Goal: Task Accomplishment & Management: Use online tool/utility

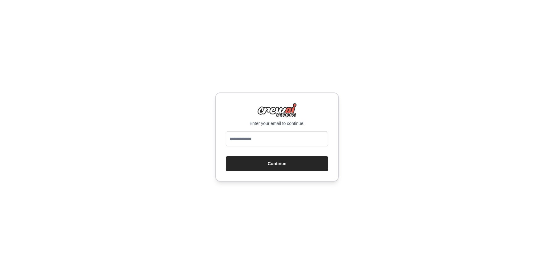
drag, startPoint x: 453, startPoint y: 36, endPoint x: 464, endPoint y: 10, distance: 28.1
click at [453, 34] on div "Enter your email to continue. Continue" at bounding box center [277, 137] width 554 height 274
click at [258, 140] on input "email" at bounding box center [277, 138] width 103 height 15
type input "**********"
click at [226, 156] on button "Continue" at bounding box center [277, 163] width 103 height 15
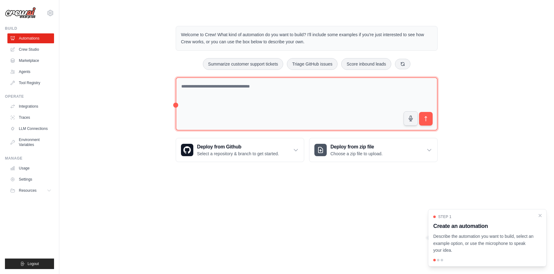
click at [205, 115] on textarea at bounding box center [307, 103] width 262 height 53
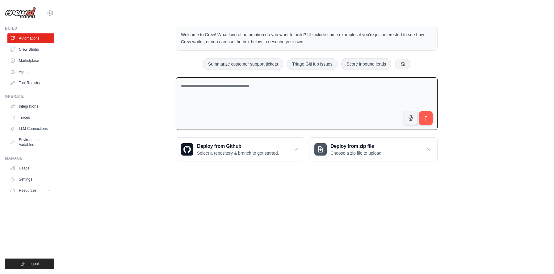
click at [214, 105] on textarea at bounding box center [307, 103] width 262 height 53
click at [40, 67] on link "Agents" at bounding box center [31, 72] width 47 height 10
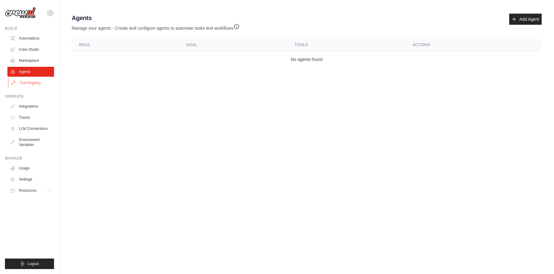
click at [32, 80] on link "Tool Registry" at bounding box center [31, 83] width 47 height 10
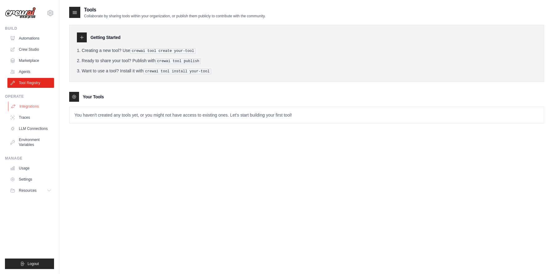
click at [29, 101] on link "Integrations" at bounding box center [31, 106] width 47 height 10
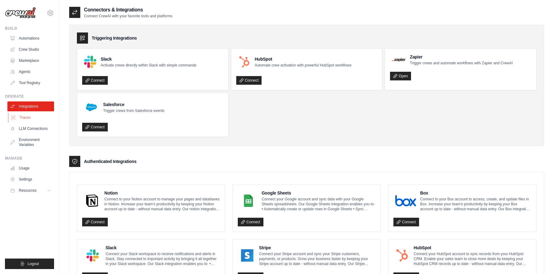
click at [39, 118] on link "Traces" at bounding box center [31, 117] width 47 height 10
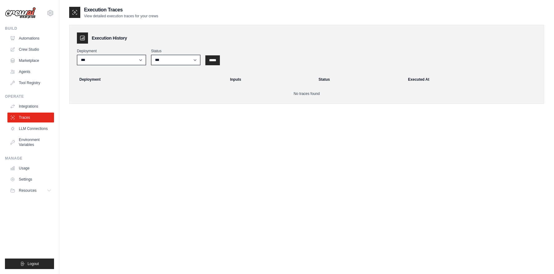
drag, startPoint x: 145, startPoint y: 181, endPoint x: 134, endPoint y: 180, distance: 11.5
click at [145, 182] on div "Execution Traces View detailed execution traces for your crews Execution Histor…" at bounding box center [306, 143] width 475 height 274
click at [37, 34] on link "Automations" at bounding box center [31, 38] width 47 height 10
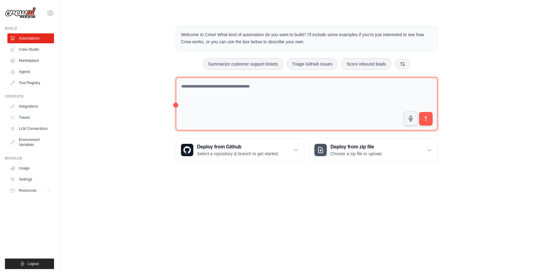
click at [232, 85] on textarea at bounding box center [307, 103] width 262 height 53
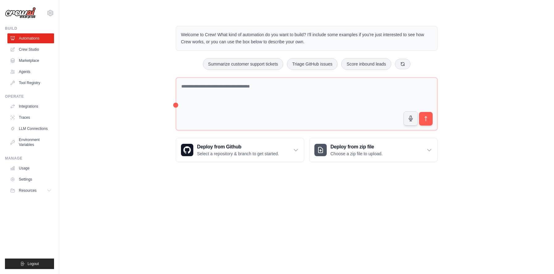
click at [215, 36] on p "Welcome to Crew! What kind of automation do you want to build? I'll include som…" at bounding box center [306, 38] width 251 height 14
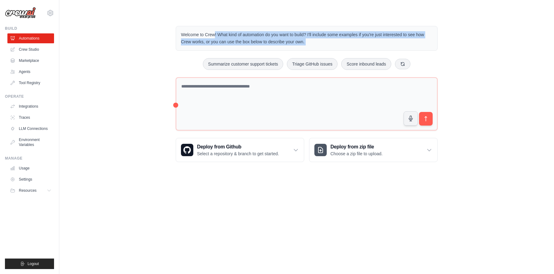
click at [215, 36] on p "Welcome to Crew! What kind of automation do you want to build? I'll include som…" at bounding box center [306, 38] width 251 height 14
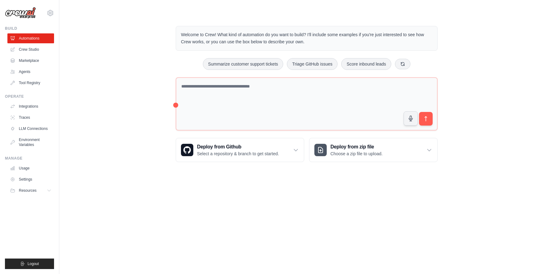
click at [215, 35] on p "Welcome to Crew! What kind of automation do you want to build? I'll include som…" at bounding box center [306, 38] width 251 height 14
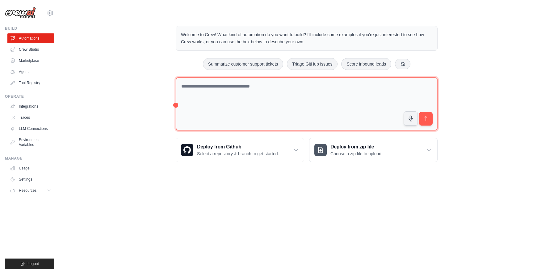
click at [269, 109] on textarea at bounding box center [307, 103] width 262 height 53
click at [254, 103] on textarea at bounding box center [307, 103] width 262 height 53
paste textarea "**********"
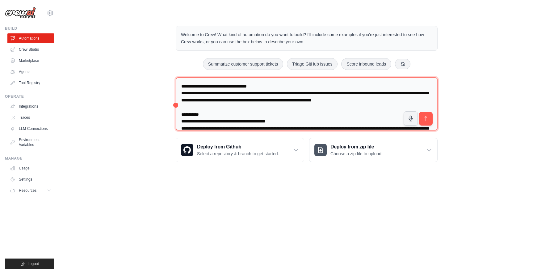
scroll to position [570, 0]
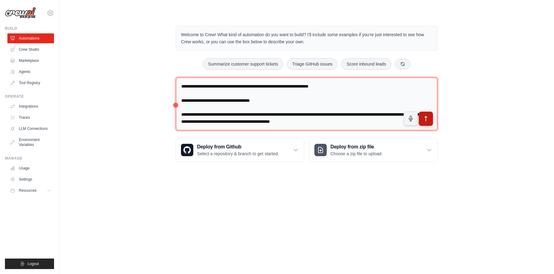
type textarea "**********"
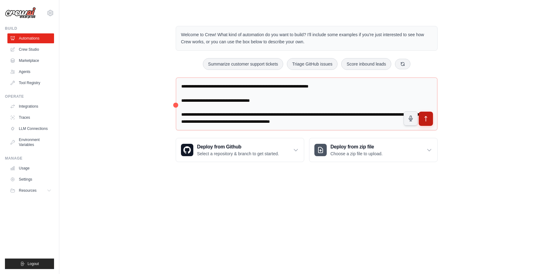
click at [425, 115] on button "submit" at bounding box center [426, 118] width 14 height 14
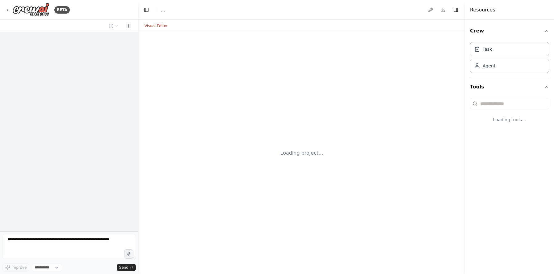
select select "****"
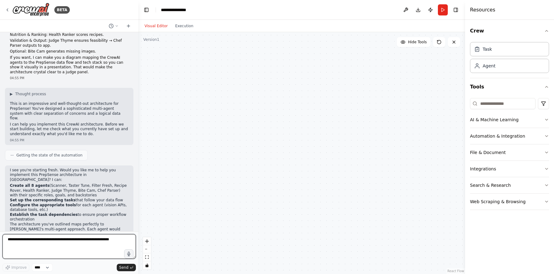
scroll to position [357, 0]
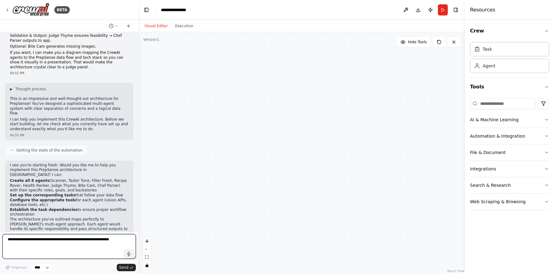
click at [55, 237] on textarea at bounding box center [68, 246] width 133 height 25
type textarea "**********"
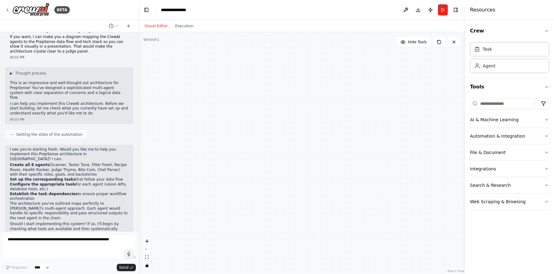
scroll to position [394, 0]
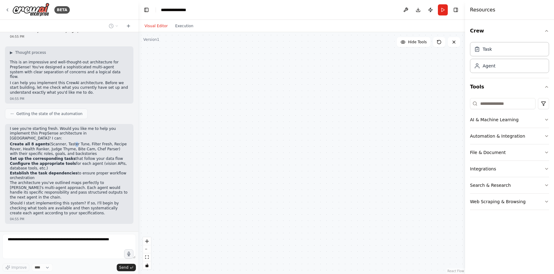
click at [70, 142] on li "Create all 8 agents (Scanner, Taster Tune, Filter Fresh, Recipe Rover, Health R…" at bounding box center [69, 149] width 119 height 15
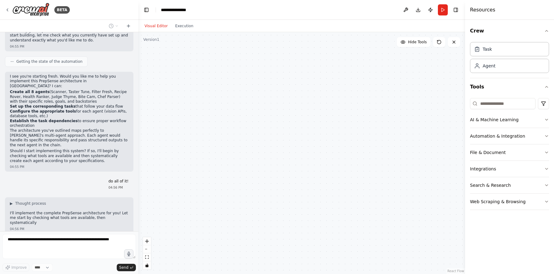
scroll to position [450, 0]
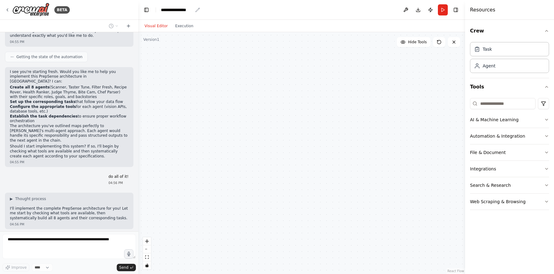
click at [184, 10] on div "**********" at bounding box center [177, 10] width 32 height 6
click at [184, 10] on div "**********" at bounding box center [184, 10] width 46 height 6
click at [196, 12] on div "**********" at bounding box center [184, 10] width 46 height 6
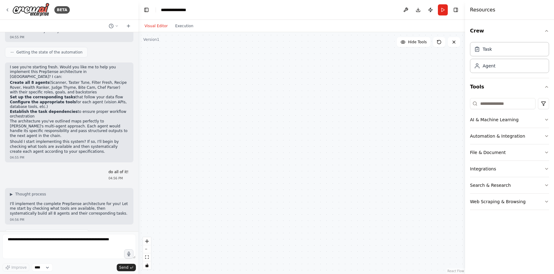
click at [70, 167] on div "do all of it! 04:56 PM" at bounding box center [69, 175] width 128 height 16
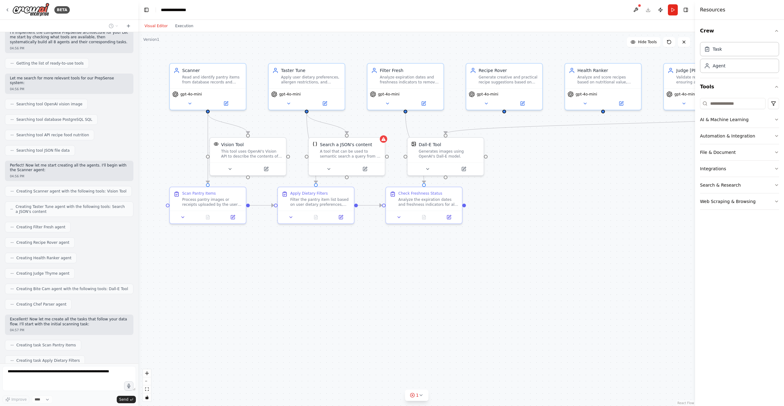
scroll to position [642, 0]
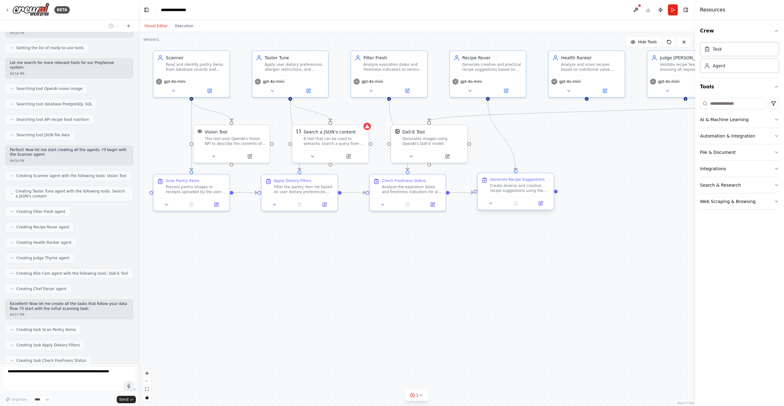
drag, startPoint x: 510, startPoint y: 194, endPoint x: 496, endPoint y: 184, distance: 17.4
click at [496, 184] on div ".deletable-edge-delete-btn { width: 20px; height: 20px; border: 0px solid #ffff…" at bounding box center [416, 219] width 557 height 374
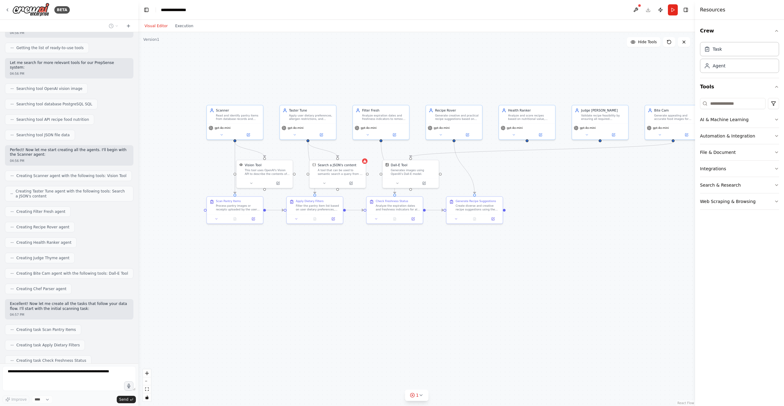
scroll to position [657, 0]
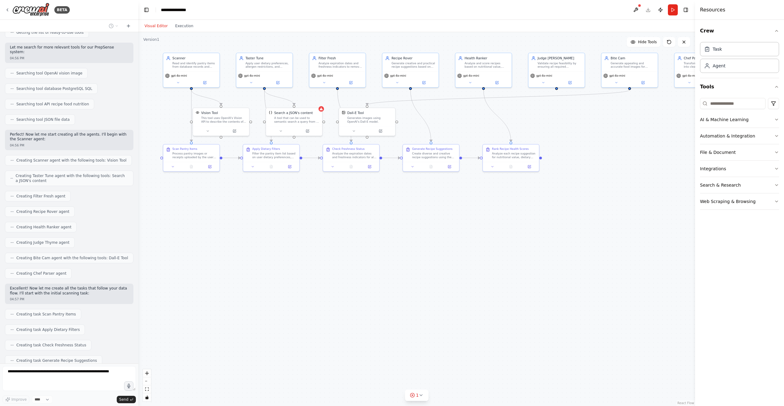
drag, startPoint x: 404, startPoint y: 253, endPoint x: 361, endPoint y: 201, distance: 67.7
click at [361, 201] on div ".deletable-edge-delete-btn { width: 20px; height: 20px; border: 0px solid #ffff…" at bounding box center [416, 219] width 557 height 374
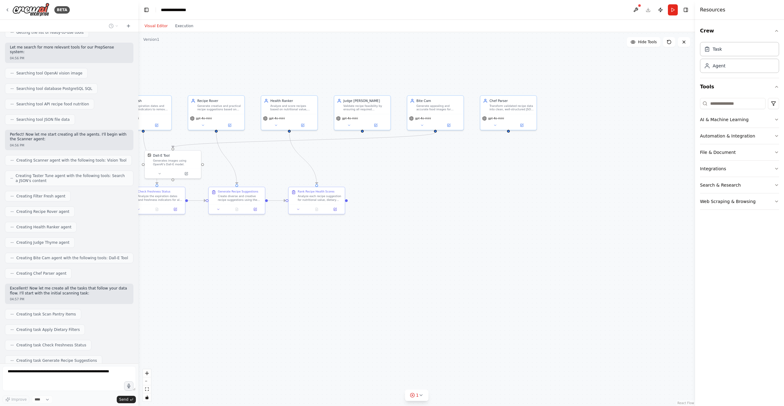
drag, startPoint x: 503, startPoint y: 226, endPoint x: 337, endPoint y: 254, distance: 167.9
click at [337, 254] on div ".deletable-edge-delete-btn { width: 20px; height: 20px; border: 0px solid #ffff…" at bounding box center [416, 219] width 557 height 374
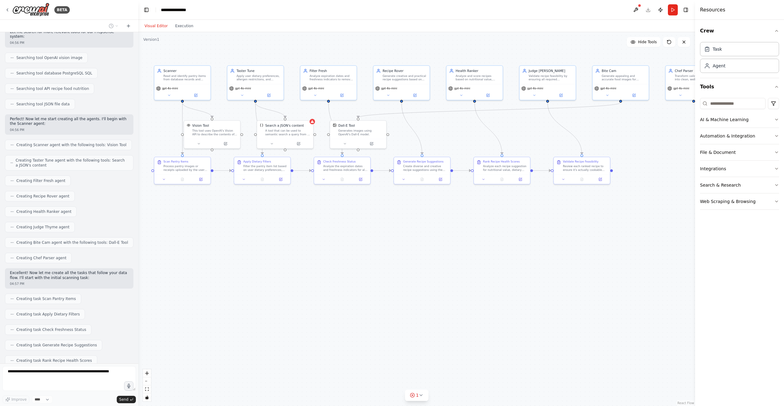
drag, startPoint x: 386, startPoint y: 252, endPoint x: 582, endPoint y: 221, distance: 198.1
click at [554, 221] on div ".deletable-edge-delete-btn { width: 20px; height: 20px; border: 0px solid #ffff…" at bounding box center [416, 219] width 557 height 374
click at [554, 228] on div ".deletable-edge-delete-btn { width: 20px; height: 20px; border: 0px solid #ffff…" at bounding box center [416, 219] width 557 height 374
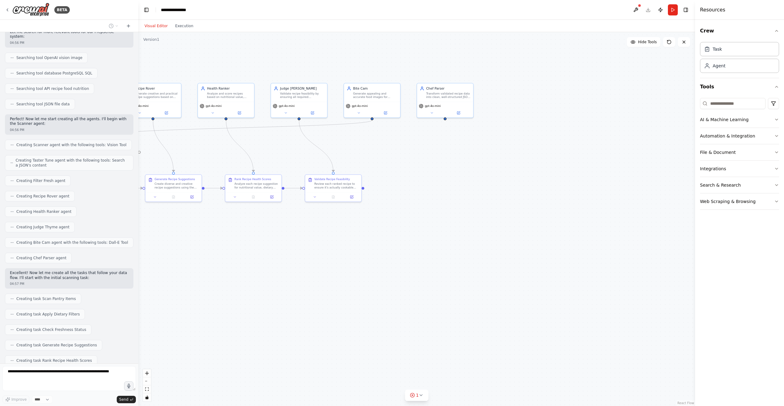
scroll to position [688, 0]
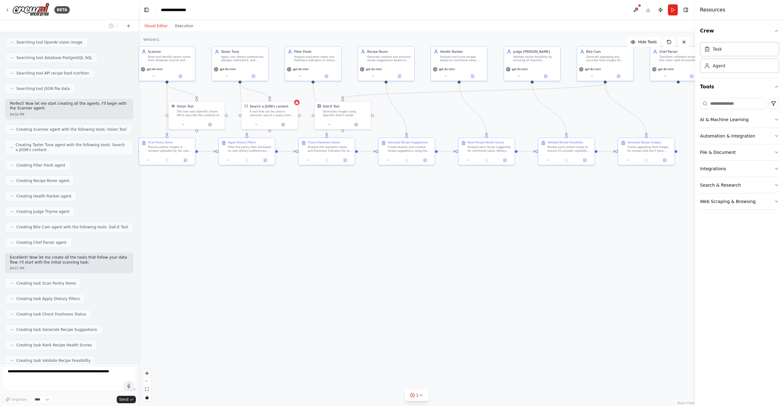
drag, startPoint x: 531, startPoint y: 228, endPoint x: 526, endPoint y: 209, distance: 19.6
click at [526, 209] on div ".deletable-edge-delete-btn { width: 20px; height: 20px; border: 0px solid #ffff…" at bounding box center [416, 219] width 557 height 374
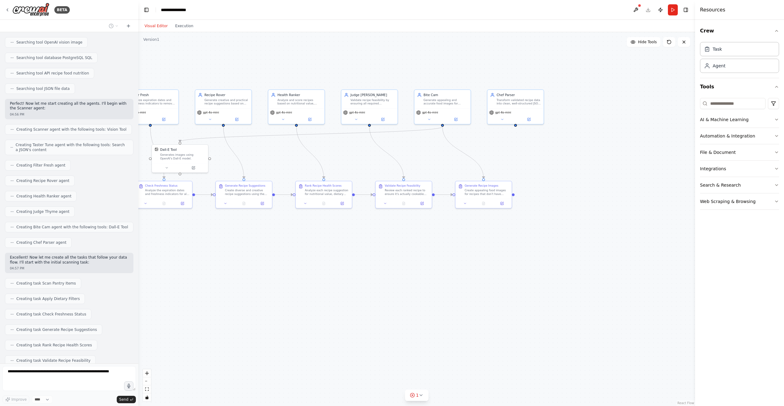
drag, startPoint x: 530, startPoint y: 205, endPoint x: 367, endPoint y: 248, distance: 168.4
click at [367, 248] on div ".deletable-edge-delete-btn { width: 20px; height: 20px; border: 0px solid #ffff…" at bounding box center [416, 219] width 557 height 374
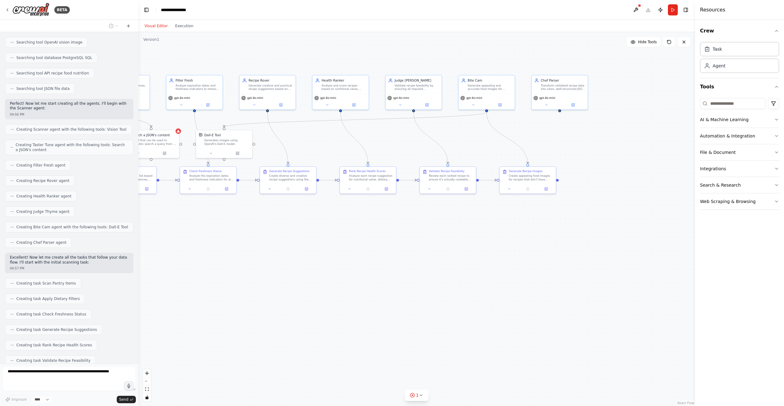
drag, startPoint x: 367, startPoint y: 249, endPoint x: 411, endPoint y: 234, distance: 46.5
click at [411, 234] on div ".deletable-edge-delete-btn { width: 20px; height: 20px; border: 0px solid #ffff…" at bounding box center [416, 219] width 557 height 374
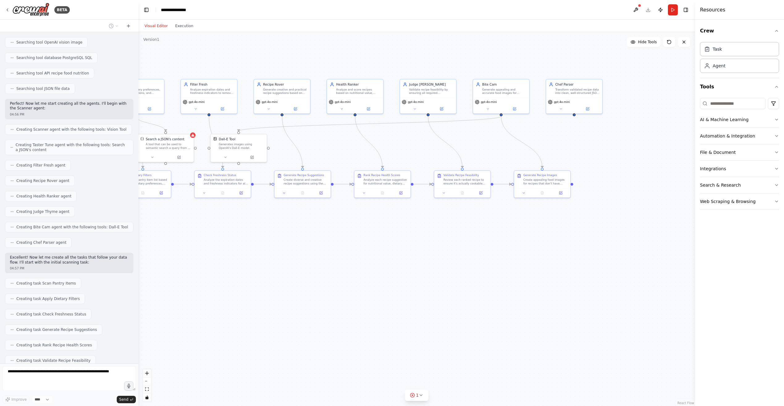
drag, startPoint x: 425, startPoint y: 239, endPoint x: 480, endPoint y: 241, distance: 54.7
click at [480, 241] on div ".deletable-edge-delete-btn { width: 20px; height: 20px; border: 0px solid #ffff…" at bounding box center [416, 219] width 557 height 374
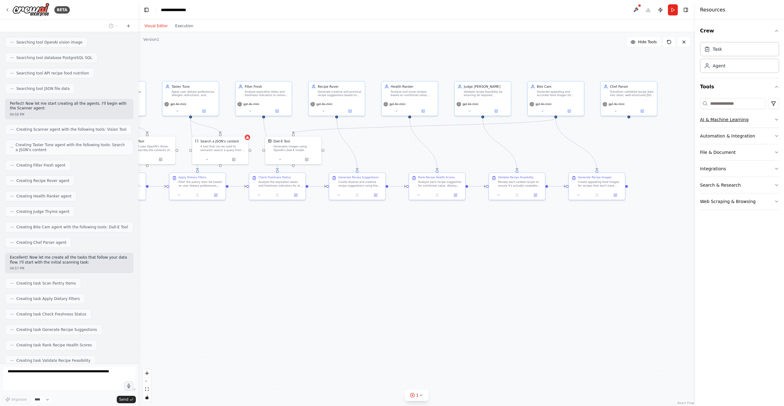
scroll to position [703, 0]
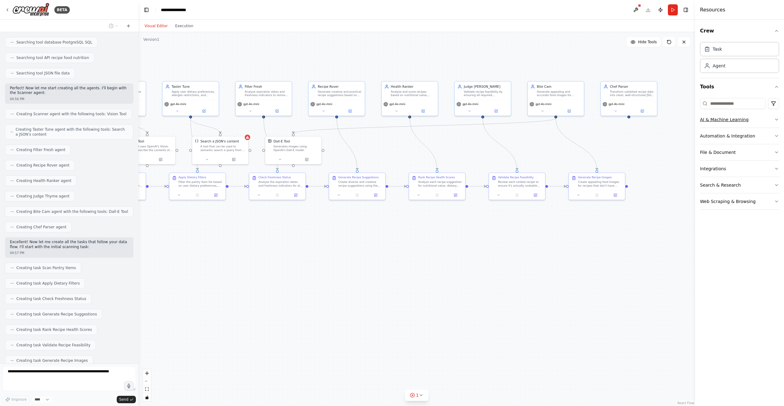
click at [554, 117] on icon "button" at bounding box center [776, 119] width 5 height 5
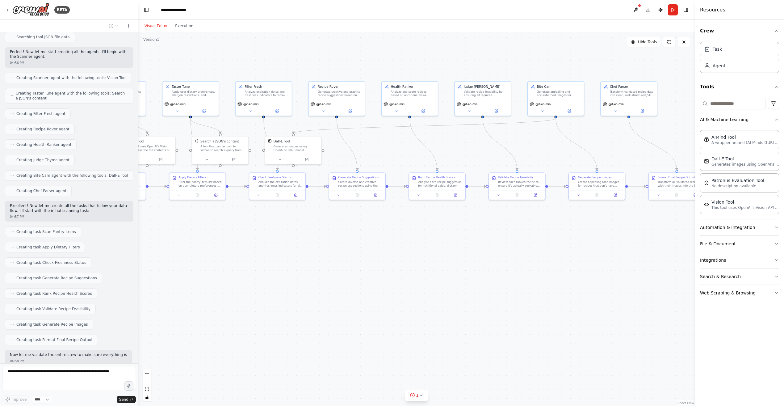
scroll to position [744, 0]
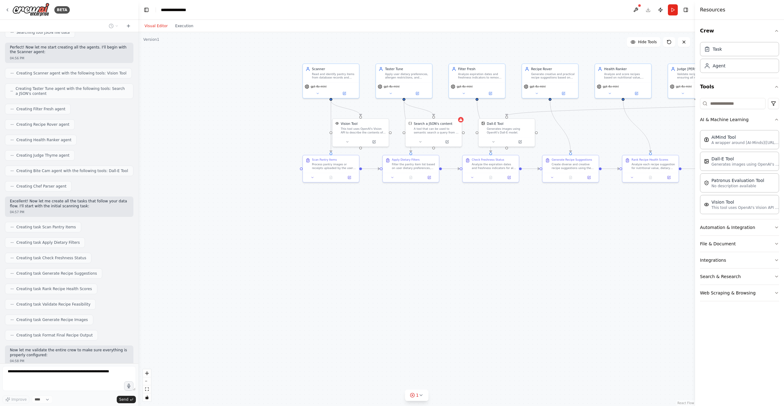
drag, startPoint x: 194, startPoint y: 311, endPoint x: 239, endPoint y: 308, distance: 45.5
click at [241, 273] on div ".deletable-edge-delete-btn { width: 20px; height: 20px; border: 0px solid #ffff…" at bounding box center [416, 219] width 557 height 374
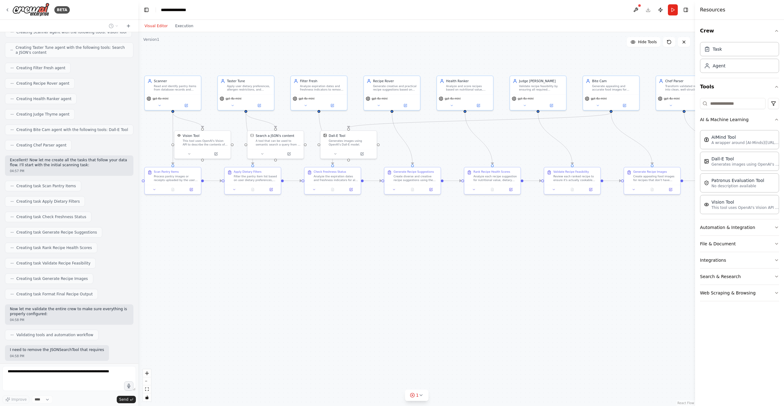
scroll to position [790, 0]
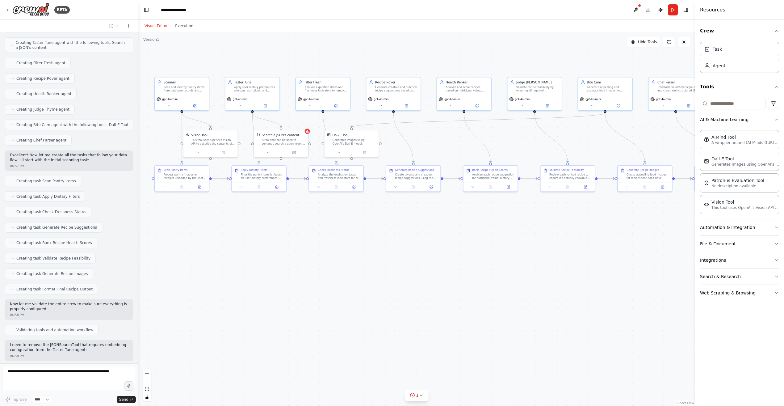
drag, startPoint x: 307, startPoint y: 272, endPoint x: 311, endPoint y: 266, distance: 7.2
click at [311, 266] on div ".deletable-edge-delete-btn { width: 20px; height: 20px; border: 0px solid #ffff…" at bounding box center [416, 219] width 557 height 374
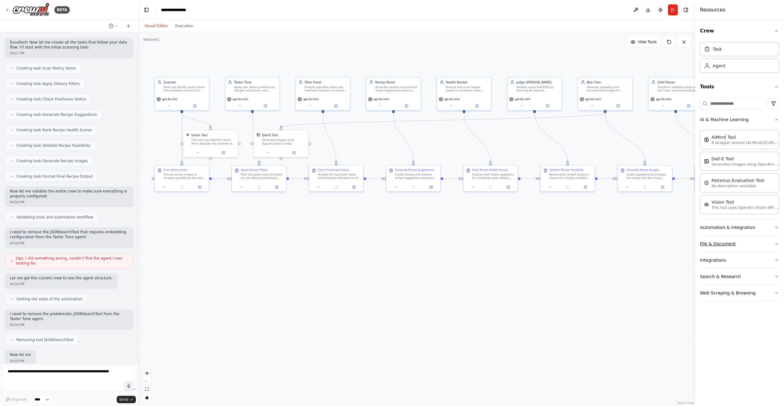
scroll to position [903, 0]
click at [554, 247] on button "File & Document" at bounding box center [739, 244] width 79 height 16
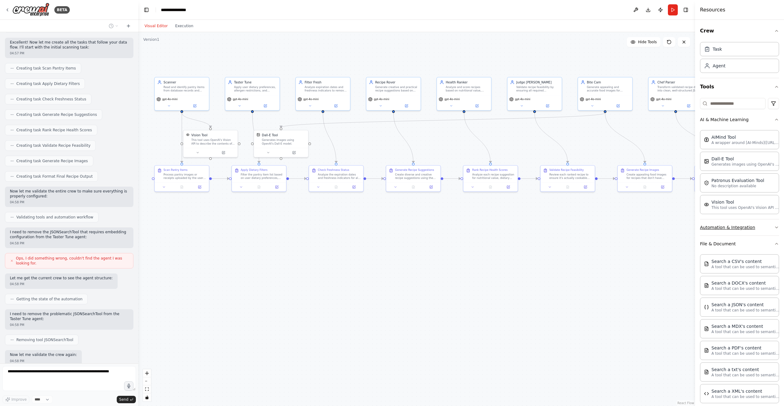
click at [554, 229] on button "Automation & Integration" at bounding box center [739, 227] width 79 height 16
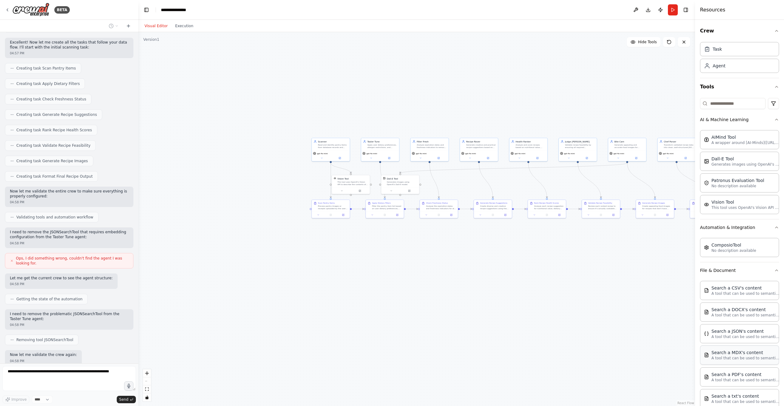
scroll to position [88, 0]
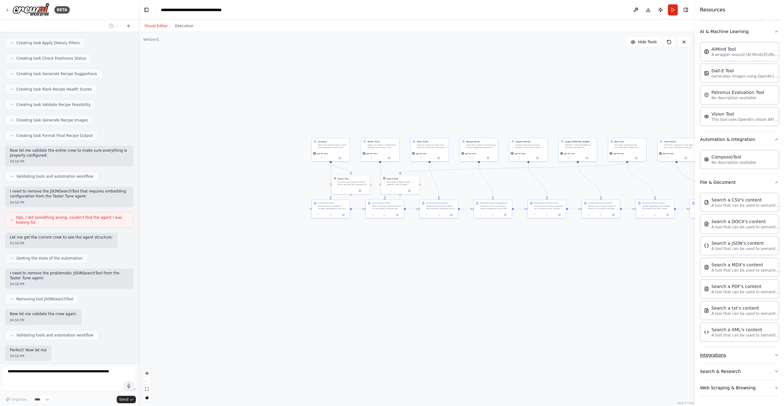
click at [554, 273] on button "Integrations" at bounding box center [739, 355] width 79 height 16
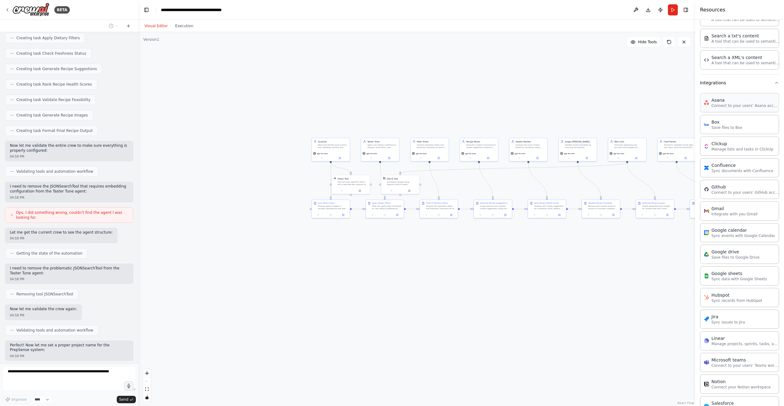
scroll to position [504, 0]
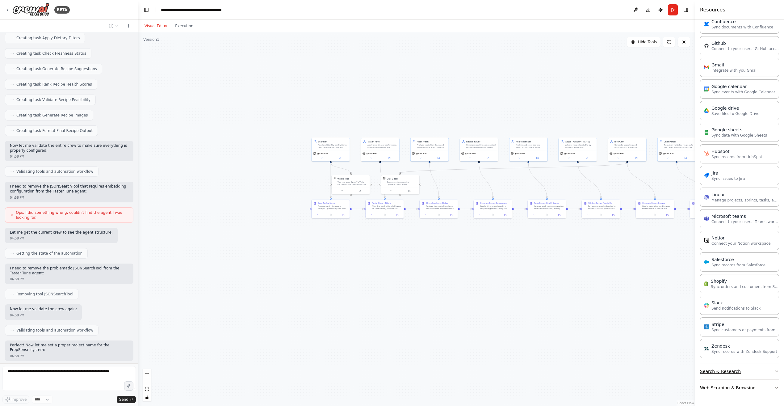
click at [554, 273] on button "Search & Research" at bounding box center [739, 371] width 79 height 16
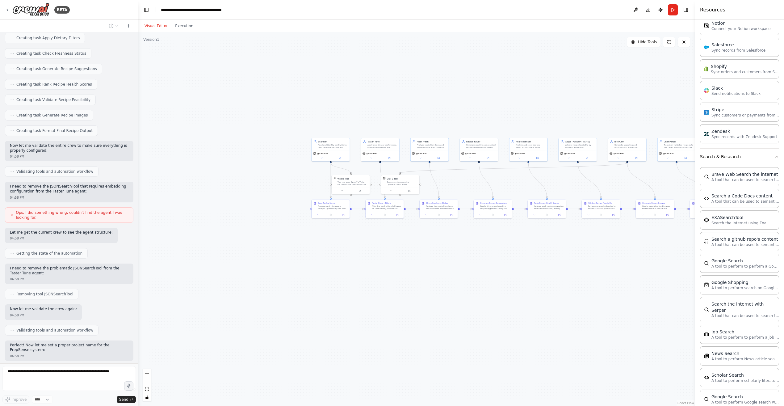
scroll to position [817, 0]
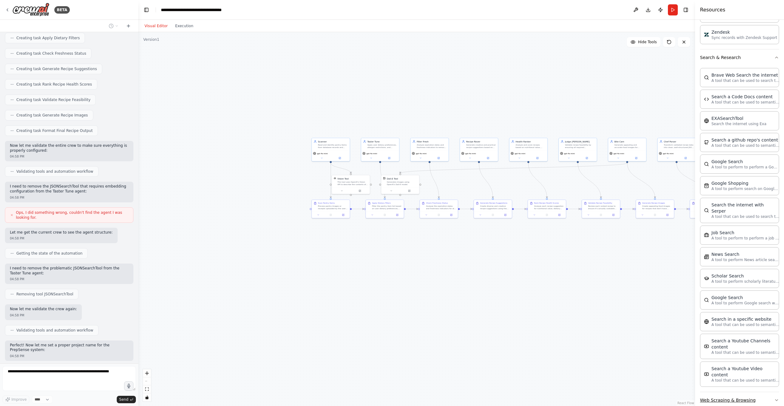
click at [554, 273] on button "Web Scraping & Browsing" at bounding box center [739, 400] width 79 height 16
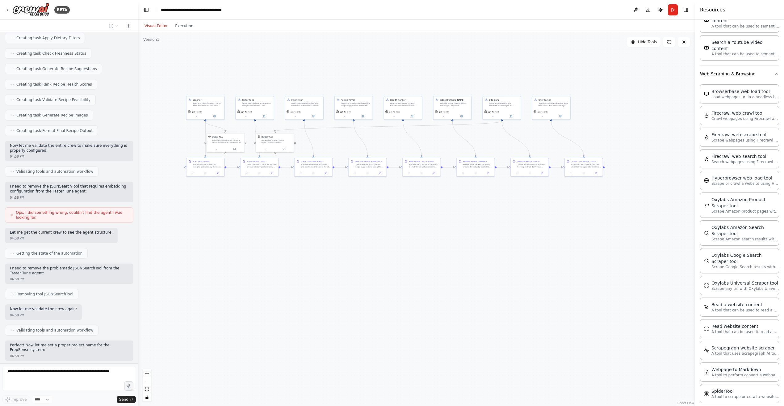
drag, startPoint x: 534, startPoint y: 293, endPoint x: 421, endPoint y: 252, distance: 120.3
click at [421, 252] on div ".deletable-edge-delete-btn { width: 20px; height: 20px; border: 0px solid #ffff…" at bounding box center [416, 219] width 557 height 374
drag, startPoint x: 382, startPoint y: 269, endPoint x: 384, endPoint y: 304, distance: 34.3
click at [380, 273] on div ".deletable-edge-delete-btn { width: 20px; height: 20px; border: 0px solid #ffff…" at bounding box center [416, 219] width 557 height 374
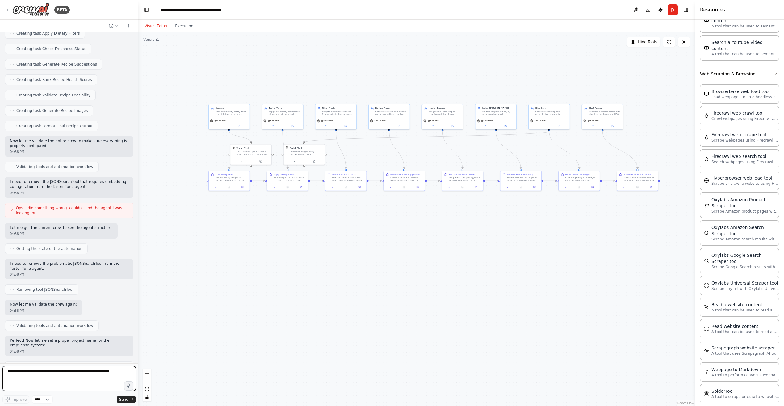
drag, startPoint x: 408, startPoint y: 265, endPoint x: 422, endPoint y: 264, distance: 14.5
click at [422, 264] on div ".deletable-edge-delete-btn { width: 20px; height: 20px; border: 0px solid #ffff…" at bounding box center [416, 219] width 557 height 374
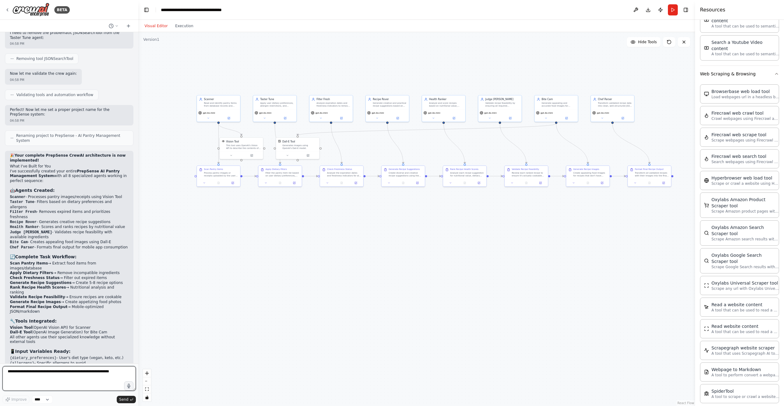
scroll to position [1189, 0]
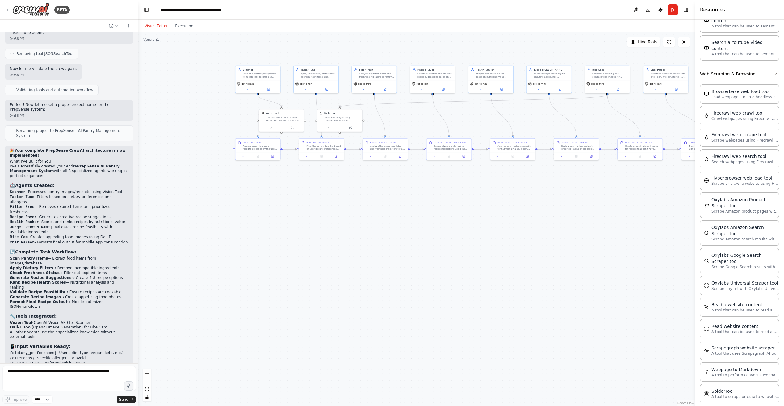
drag, startPoint x: 380, startPoint y: 268, endPoint x: 429, endPoint y: 244, distance: 54.1
click at [429, 244] on div ".deletable-edge-delete-btn { width: 20px; height: 20px; border: 0px solid #ffff…" at bounding box center [416, 219] width 557 height 374
drag, startPoint x: 353, startPoint y: 238, endPoint x: 335, endPoint y: 263, distance: 30.7
click at [330, 263] on div ".deletable-edge-delete-btn { width: 20px; height: 20px; border: 0px solid #ffff…" at bounding box center [416, 219] width 557 height 374
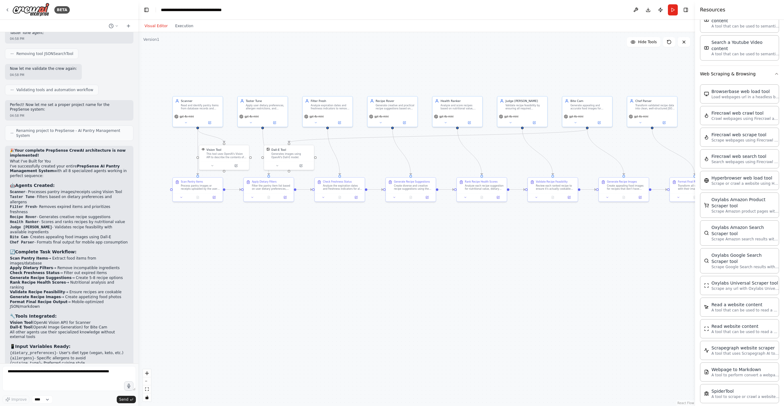
drag, startPoint x: 334, startPoint y: 260, endPoint x: 375, endPoint y: 270, distance: 42.0
click at [381, 266] on div ".deletable-edge-delete-btn { width: 20px; height: 20px; border: 0px solid #ffff…" at bounding box center [416, 219] width 557 height 374
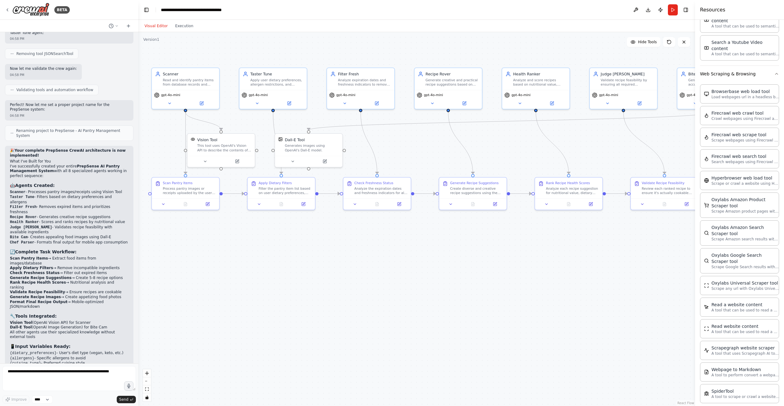
drag, startPoint x: 358, startPoint y: 271, endPoint x: 387, endPoint y: 316, distance: 53.4
click at [381, 273] on div ".deletable-edge-delete-btn { width: 20px; height: 20px; border: 0px solid #ffff…" at bounding box center [416, 219] width 557 height 374
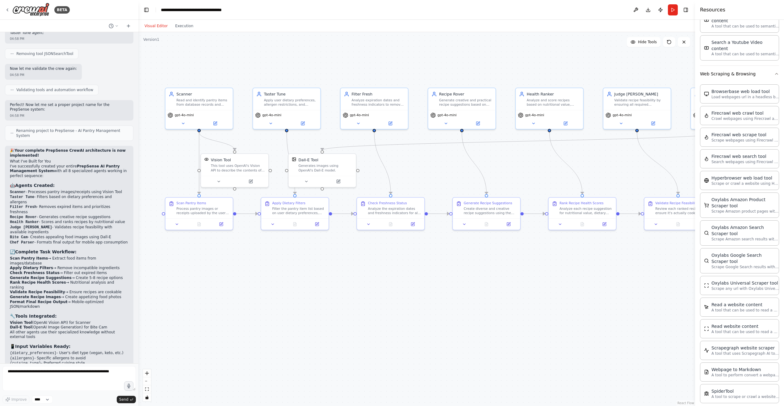
drag, startPoint x: 306, startPoint y: 270, endPoint x: 294, endPoint y: 266, distance: 12.6
click at [294, 266] on div ".deletable-edge-delete-btn { width: 20px; height: 20px; border: 0px solid #ffff…" at bounding box center [416, 219] width 557 height 374
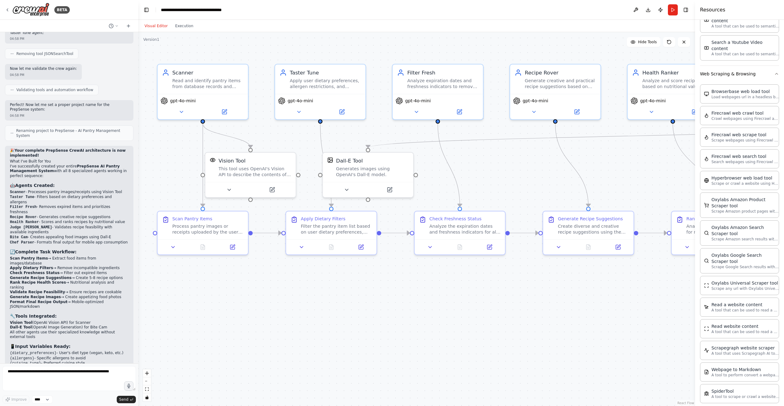
drag, startPoint x: 317, startPoint y: 263, endPoint x: 388, endPoint y: 319, distance: 90.2
click at [388, 273] on div ".deletable-edge-delete-btn { width: 20px; height: 20px; border: 0px solid #ffff…" at bounding box center [416, 219] width 557 height 374
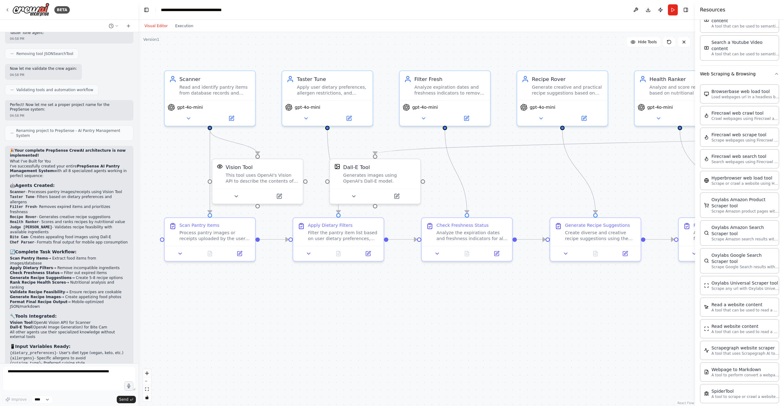
click at [356, 273] on div ".deletable-edge-delete-btn { width: 20px; height: 20px; border: 0px solid #ffff…" at bounding box center [416, 219] width 557 height 374
drag, startPoint x: 450, startPoint y: 286, endPoint x: 324, endPoint y: 276, distance: 126.1
click at [329, 273] on div ".deletable-edge-delete-btn { width: 20px; height: 20px; border: 0px solid #ffff…" at bounding box center [416, 219] width 557 height 374
